Goal: Information Seeking & Learning: Learn about a topic

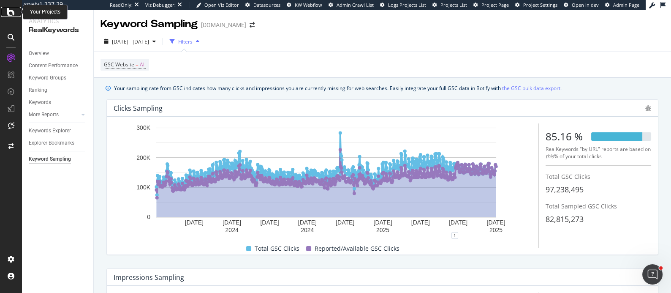
click at [11, 13] on icon at bounding box center [11, 12] width 8 height 10
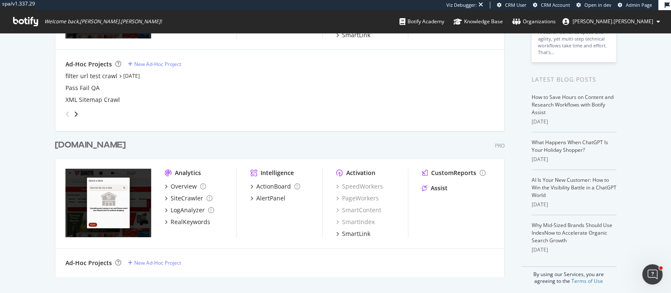
scroll to position [137, 0]
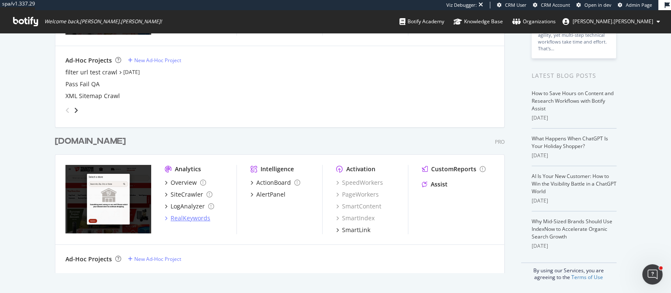
click at [187, 217] on div "RealKeywords" at bounding box center [191, 218] width 40 height 8
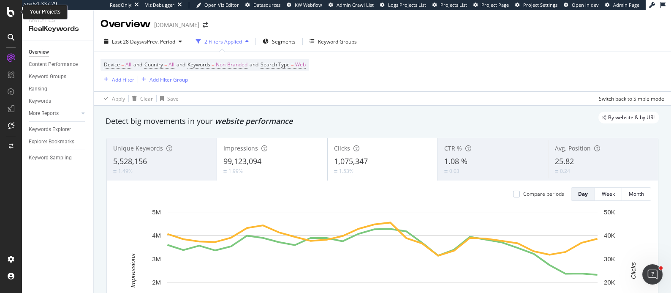
click at [10, 14] on icon at bounding box center [11, 12] width 8 height 10
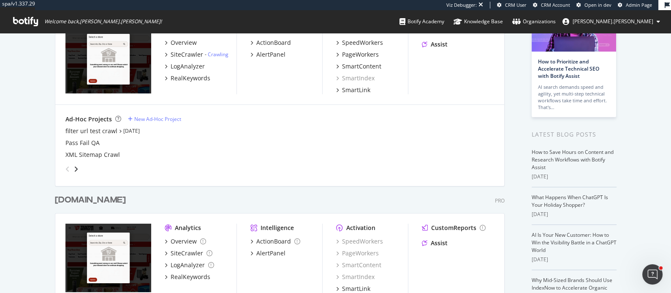
scroll to position [113, 0]
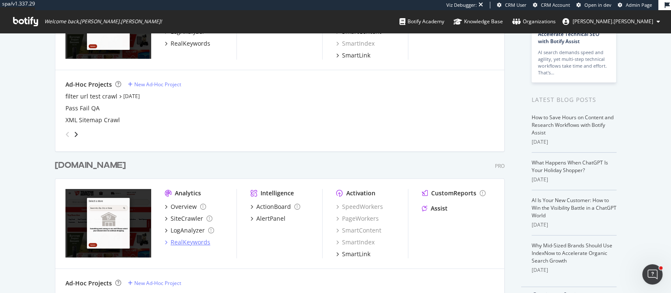
click at [195, 242] on div "RealKeywords" at bounding box center [191, 242] width 40 height 8
